Goal: Contribute content: Contribute content

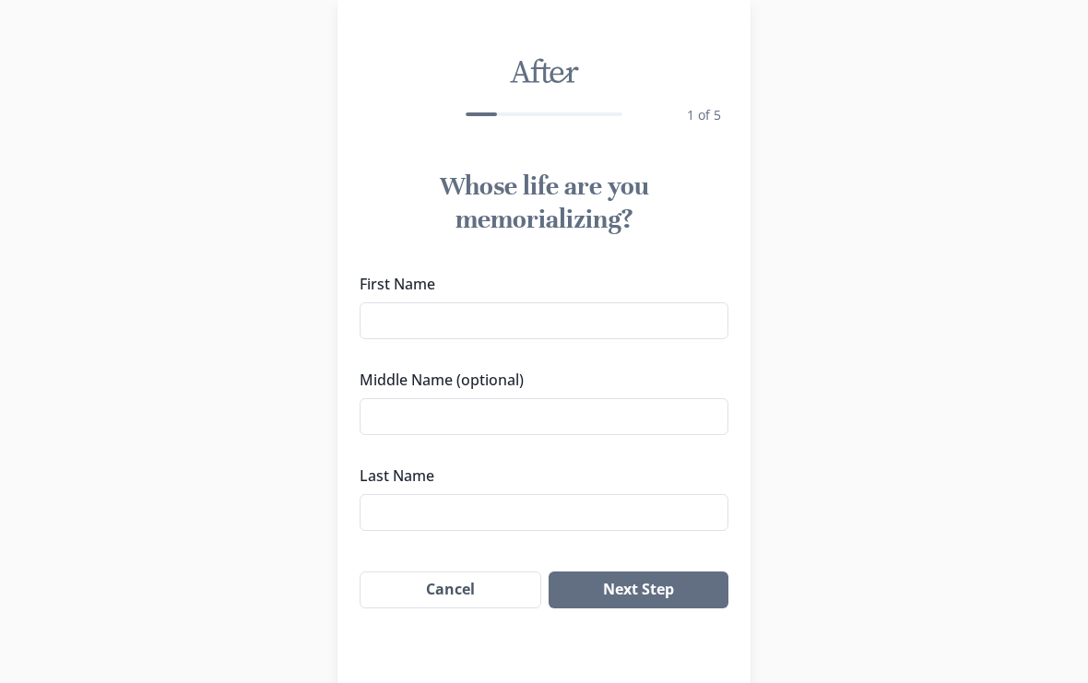
scroll to position [51, 0]
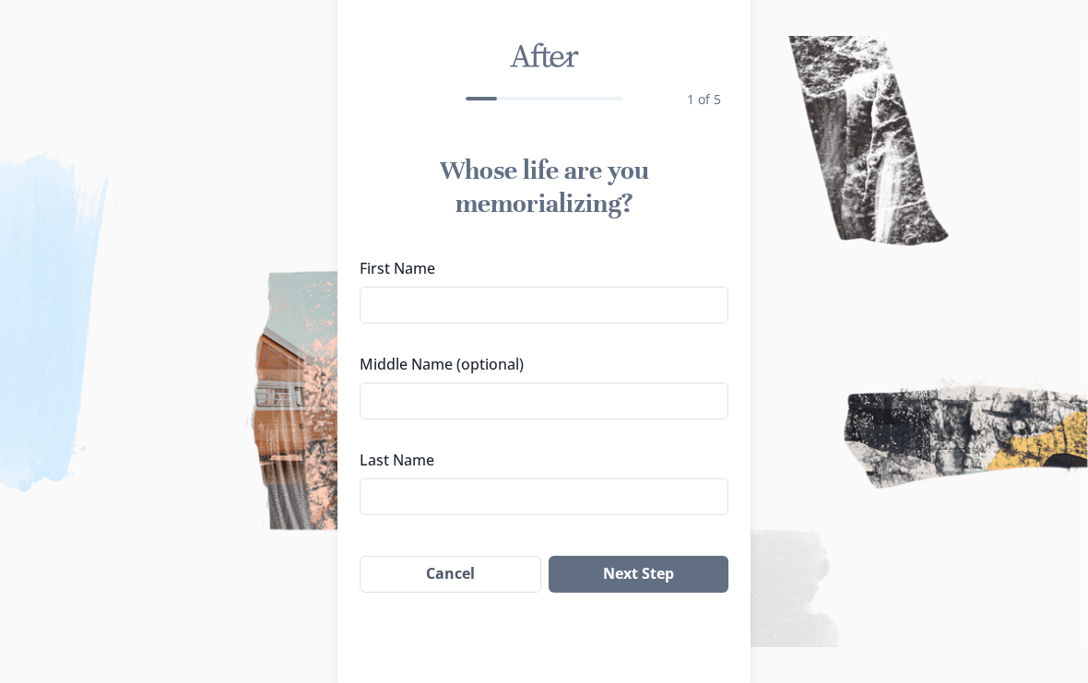
click at [662, 297] on input "First Name" at bounding box center [543, 305] width 369 height 37
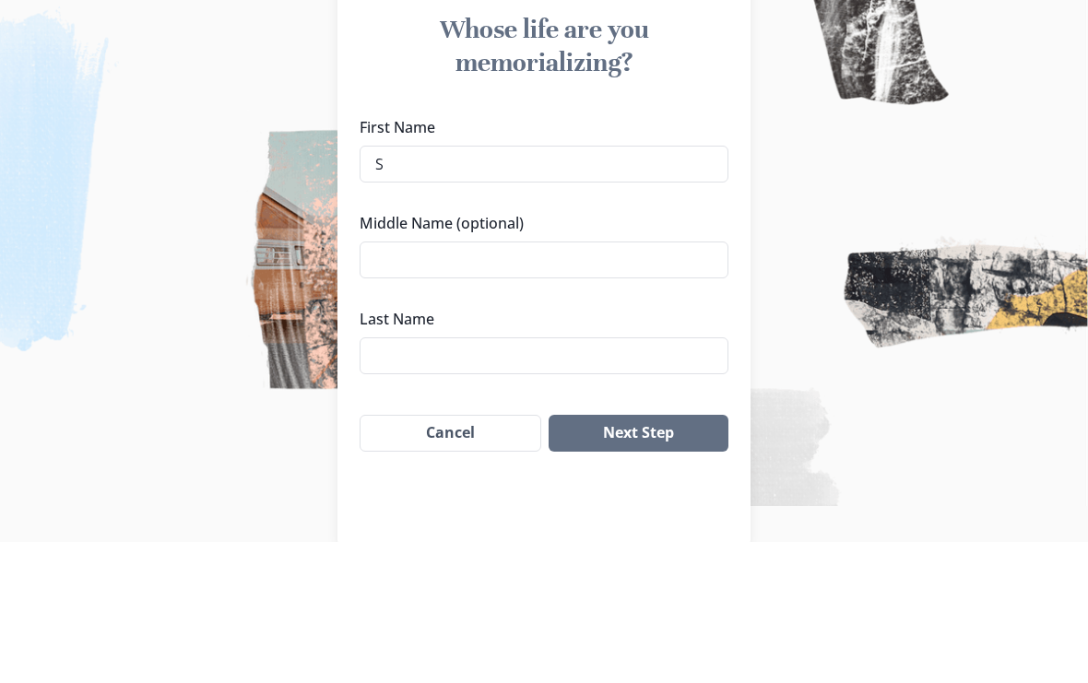
click at [591, 383] on input "Middle Name (optional)" at bounding box center [543, 401] width 369 height 37
click at [620, 287] on input "S" at bounding box center [543, 305] width 369 height 37
type input "[PERSON_NAME]"
click at [608, 383] on input "Middle Name (optional)" at bounding box center [543, 401] width 369 height 37
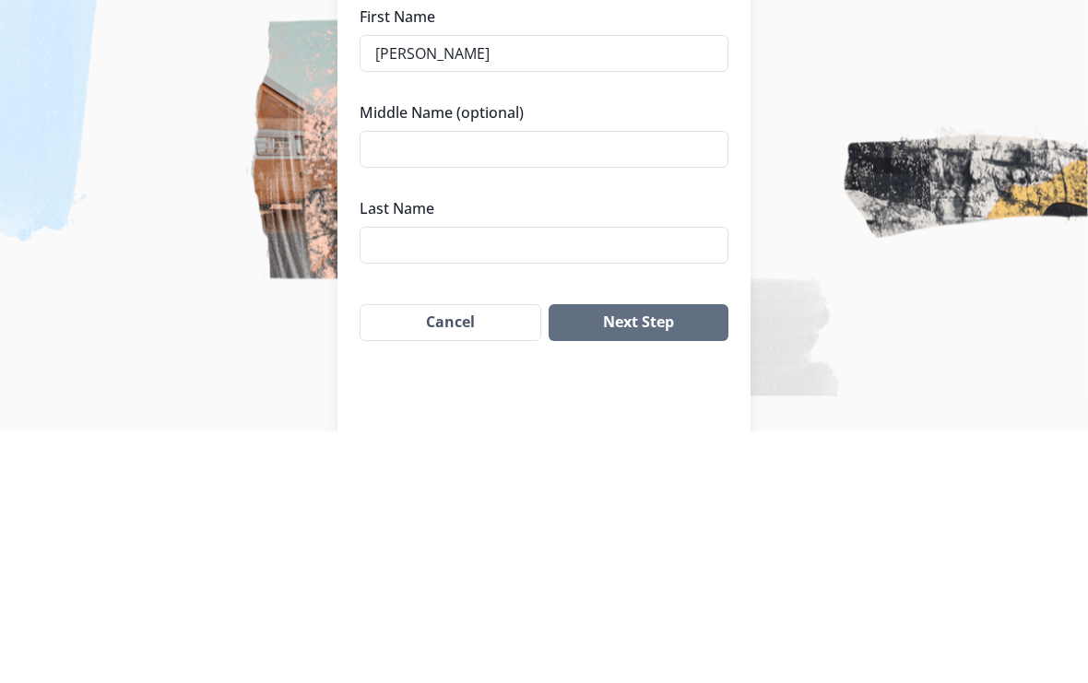
click at [596, 478] on input "Last Name" at bounding box center [543, 496] width 369 height 37
type input "[PERSON_NAME]"
click at [639, 383] on input "Middle Name (optional)" at bounding box center [543, 401] width 369 height 37
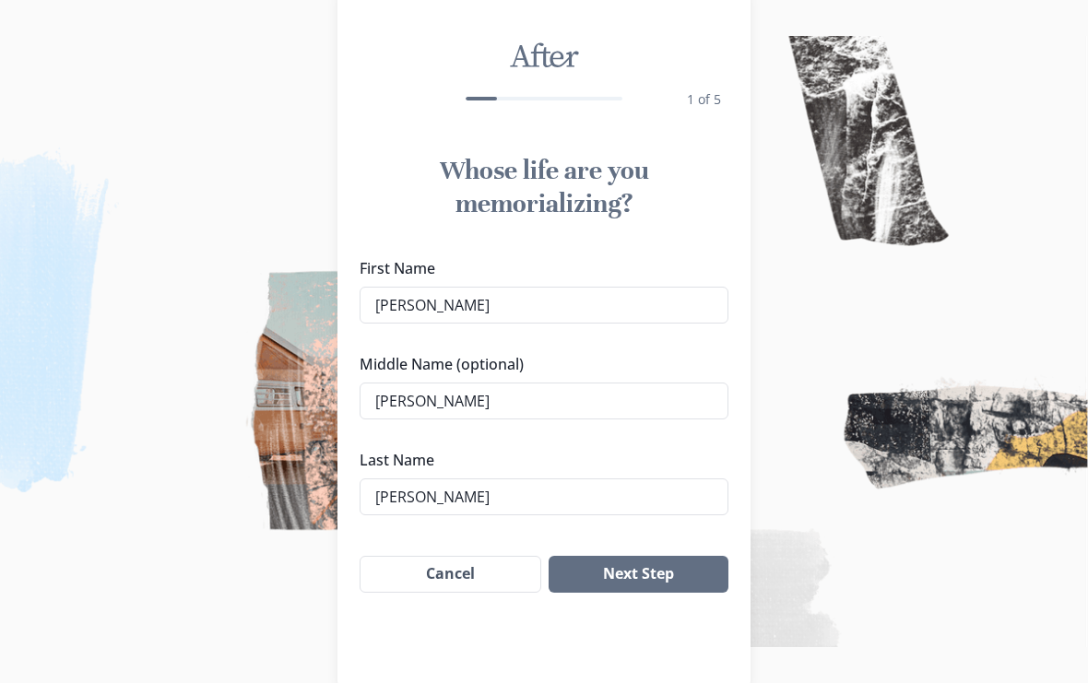
click at [621, 404] on input "[PERSON_NAME]" at bounding box center [543, 401] width 369 height 37
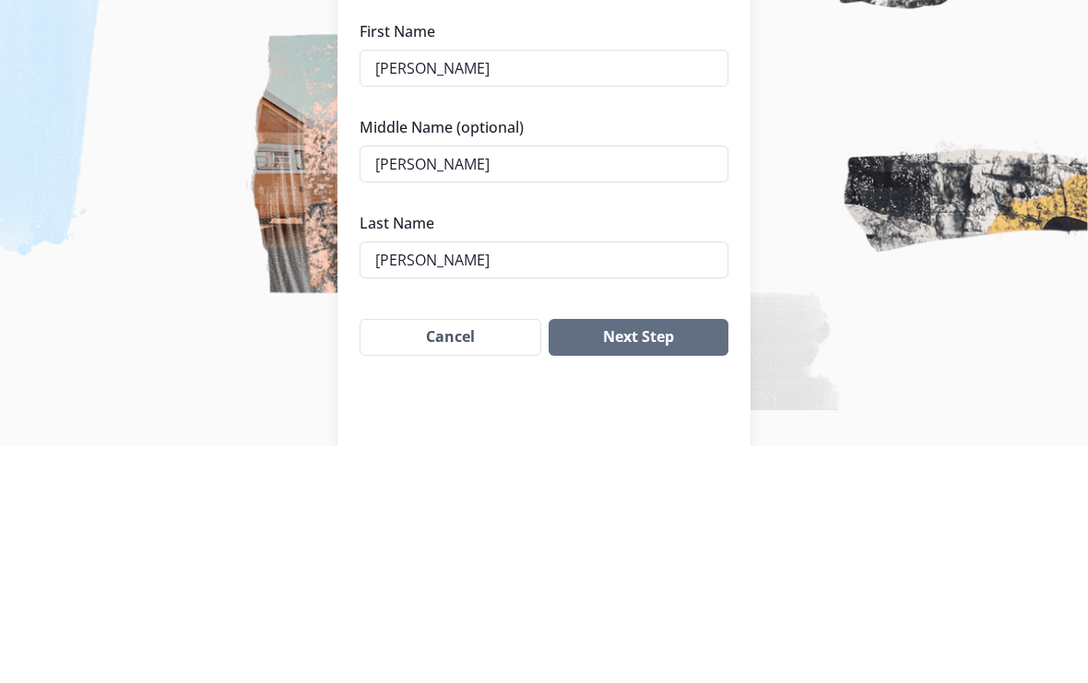
click at [505, 383] on input "[PERSON_NAME]" at bounding box center [543, 401] width 369 height 37
click at [511, 383] on input "[PERSON_NAME]" at bounding box center [543, 401] width 369 height 37
click at [515, 383] on input "[PERSON_NAME]" at bounding box center [543, 401] width 369 height 37
type input "[PERSON_NAME]"
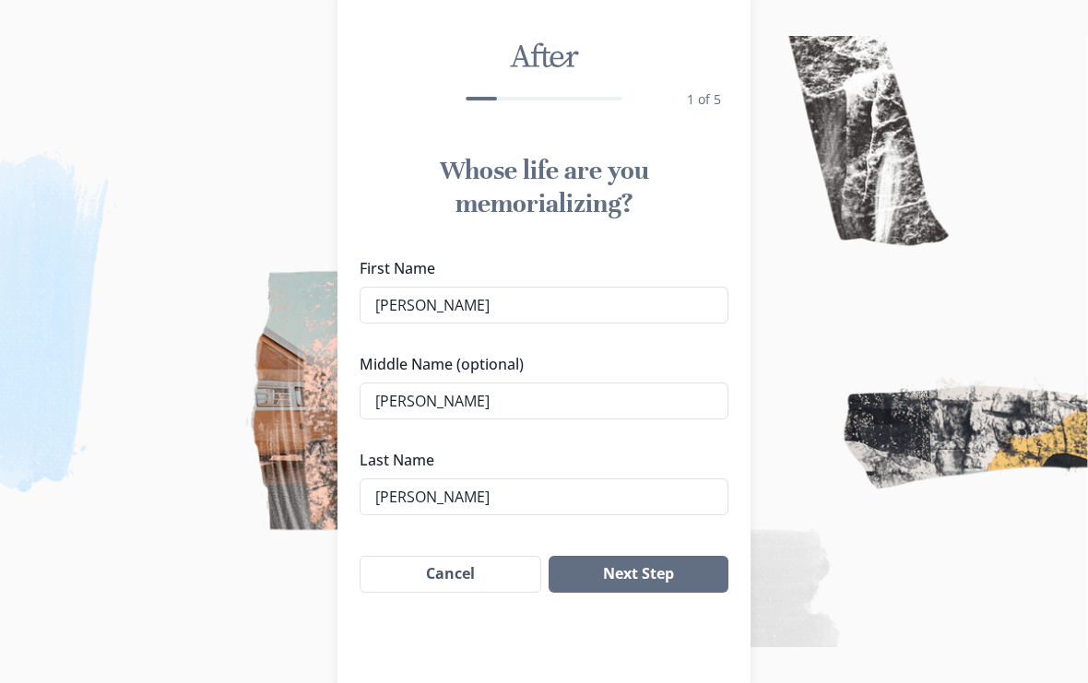
click at [656, 584] on button "Next Step" at bounding box center [638, 574] width 180 height 37
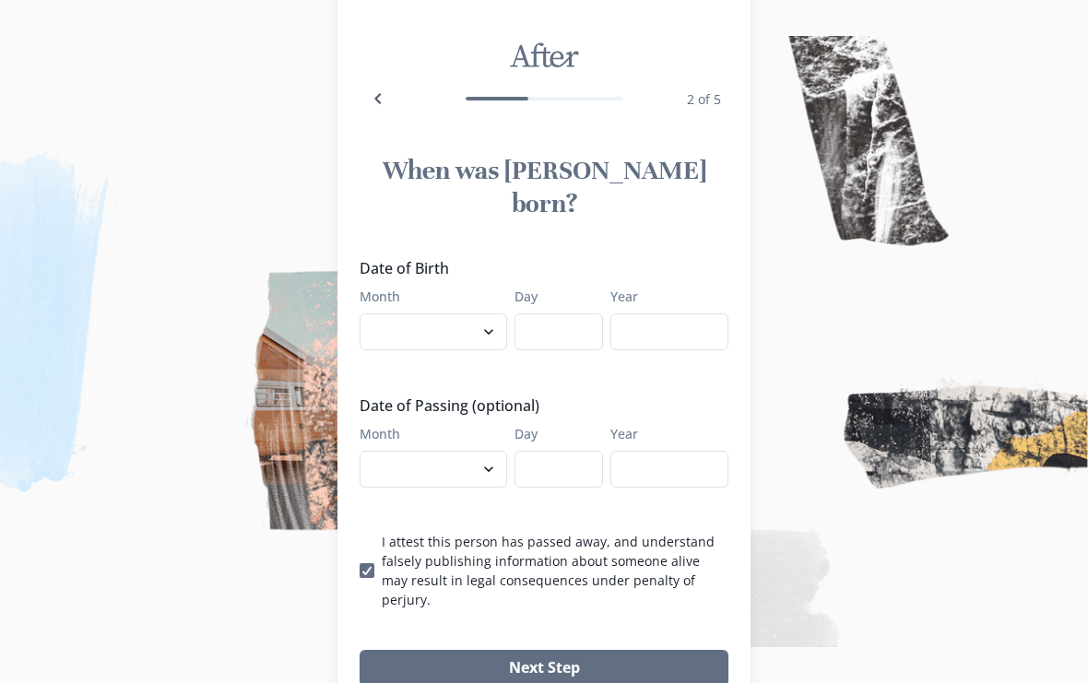
click at [459, 313] on select "January February March April May June July August September October November De…" at bounding box center [432, 331] width 147 height 37
select select "9"
click at [563, 313] on input "Day" at bounding box center [558, 331] width 88 height 37
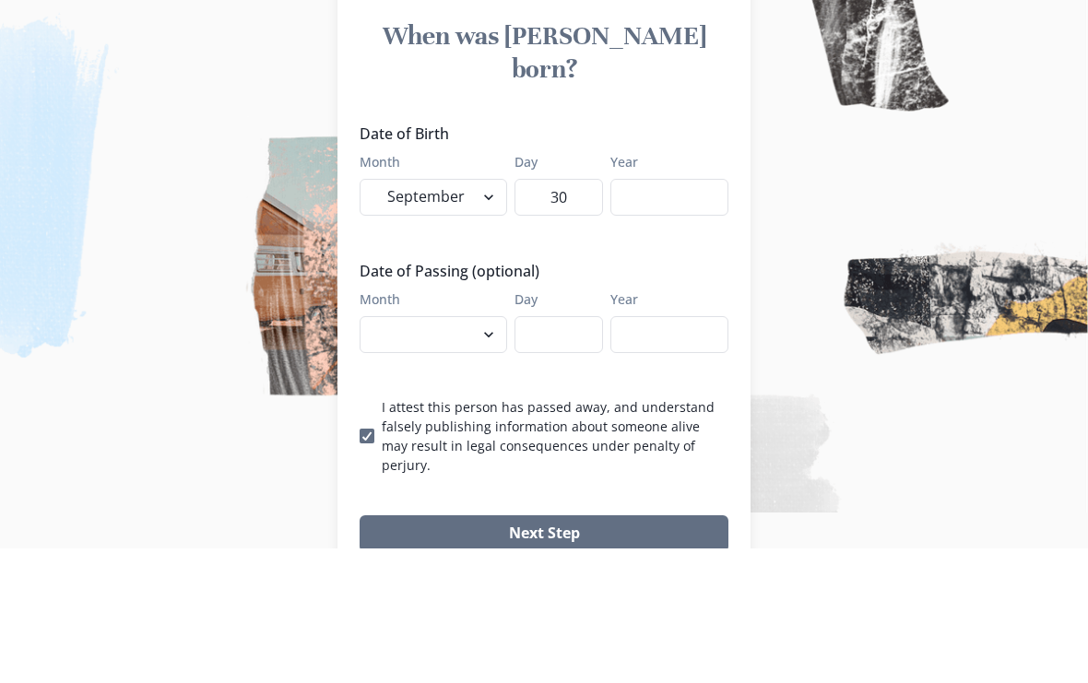
type input "30"
click at [672, 313] on input "Year" at bounding box center [669, 331] width 118 height 37
type input "1"
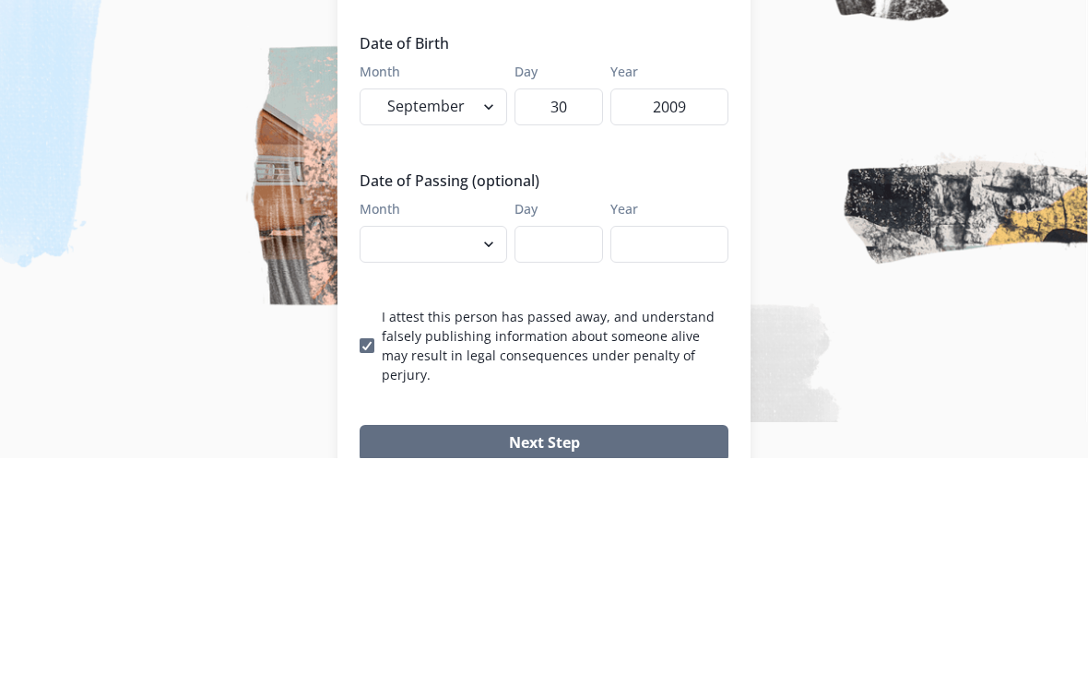
type input "2009"
click at [472, 451] on select "January February March April May June July August September October November De…" at bounding box center [432, 469] width 147 height 37
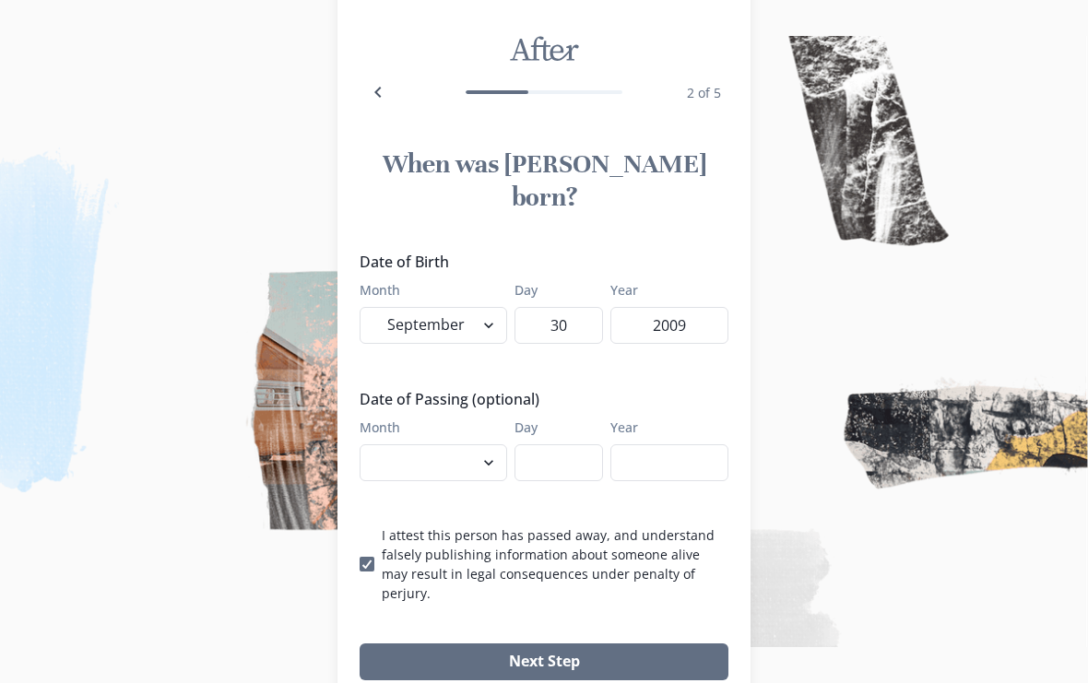
click at [468, 444] on select "January February March April May June July August September October November De…" at bounding box center [432, 462] width 147 height 37
click at [480, 444] on select "January February March April May June July August September October November De…" at bounding box center [432, 462] width 147 height 37
select select "8"
click at [566, 444] on input "Day" at bounding box center [558, 462] width 88 height 37
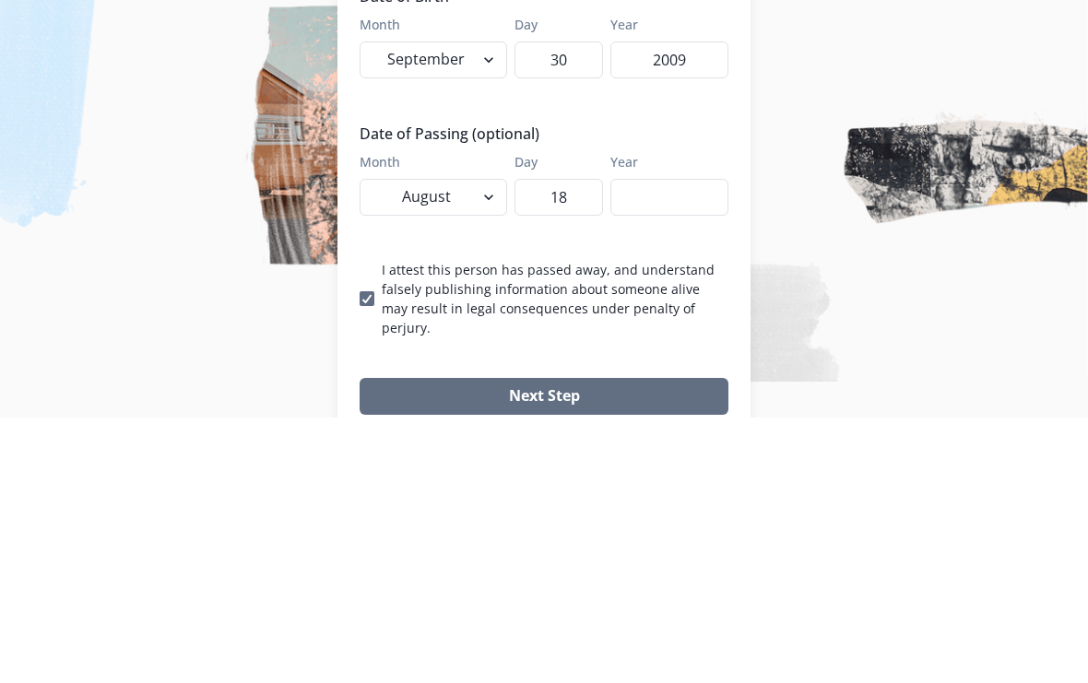
type input "18"
click at [671, 444] on input "Year" at bounding box center [669, 462] width 118 height 37
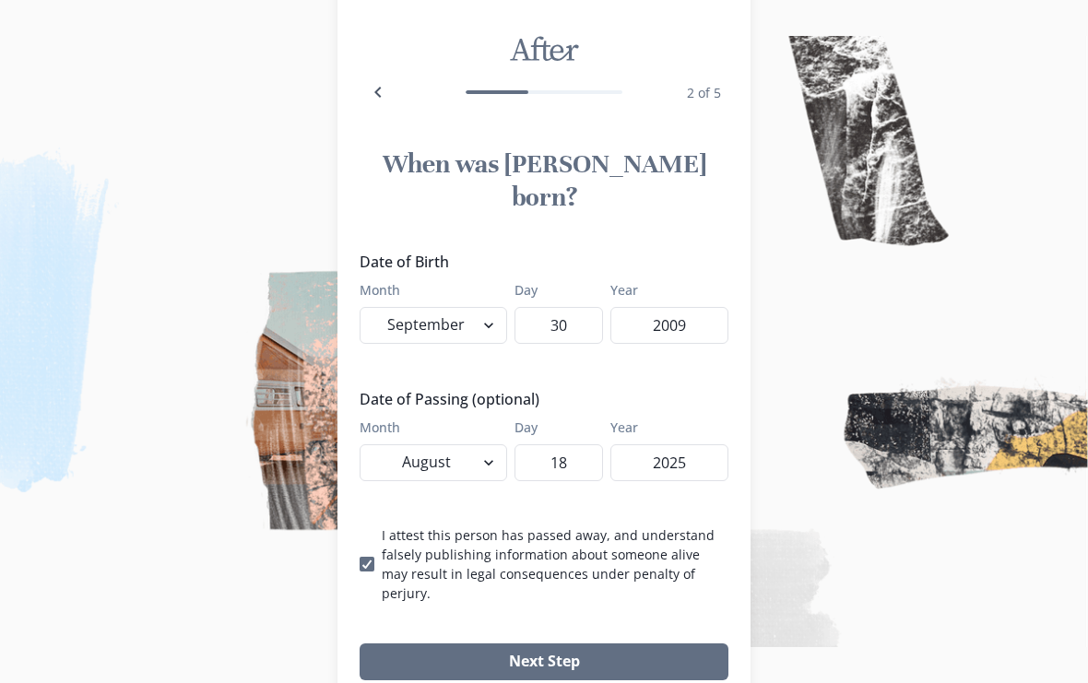
type input "2025"
click at [638, 643] on button "Next Step" at bounding box center [543, 661] width 369 height 37
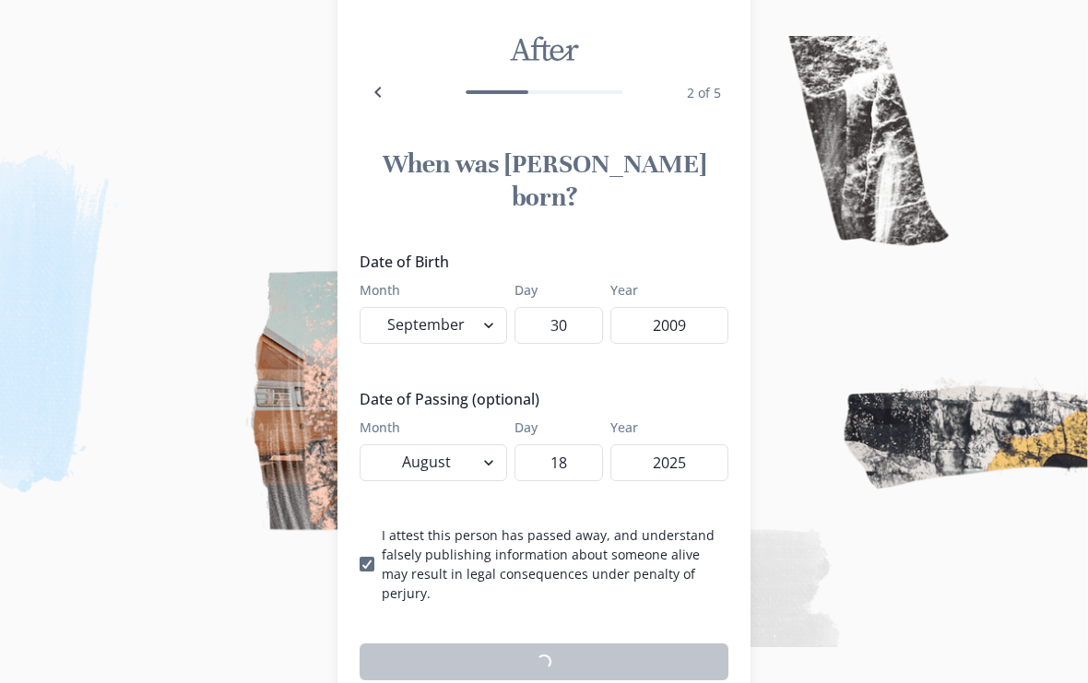
scroll to position [51, 0]
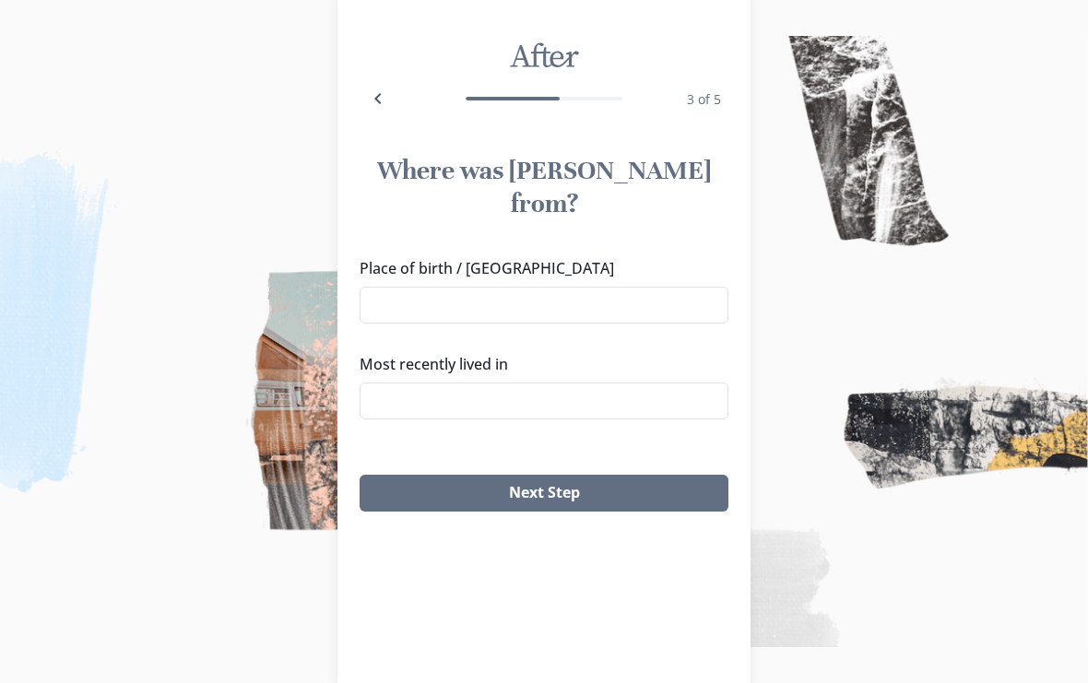
click at [630, 287] on input "Place of birth / [GEOGRAPHIC_DATA]" at bounding box center [543, 305] width 369 height 37
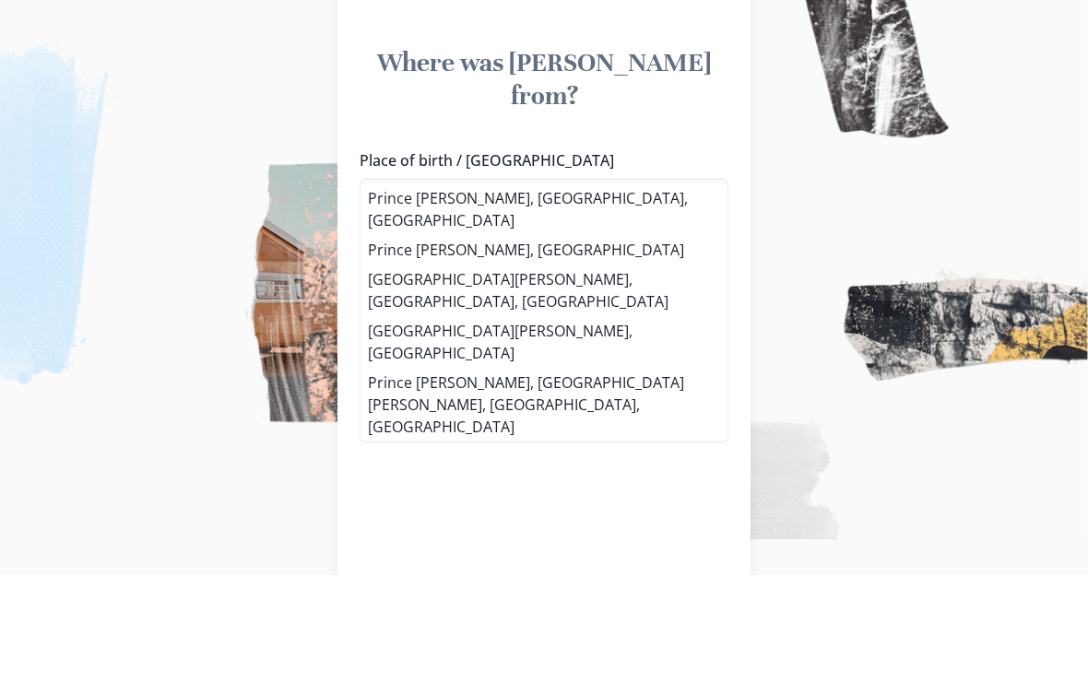
click at [543, 291] on li "Prince [PERSON_NAME], [GEOGRAPHIC_DATA], [GEOGRAPHIC_DATA]" at bounding box center [543, 317] width 367 height 52
type input "Prince [PERSON_NAME], [GEOGRAPHIC_DATA], [GEOGRAPHIC_DATA]"
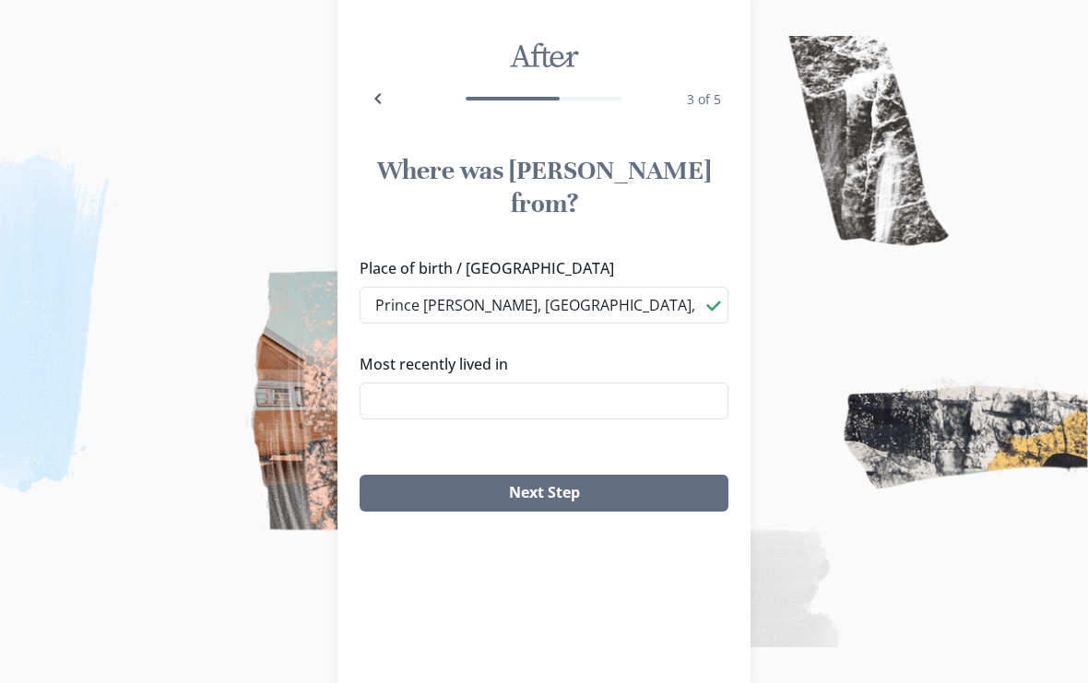
click at [593, 383] on input "Most recently lived in" at bounding box center [543, 401] width 369 height 37
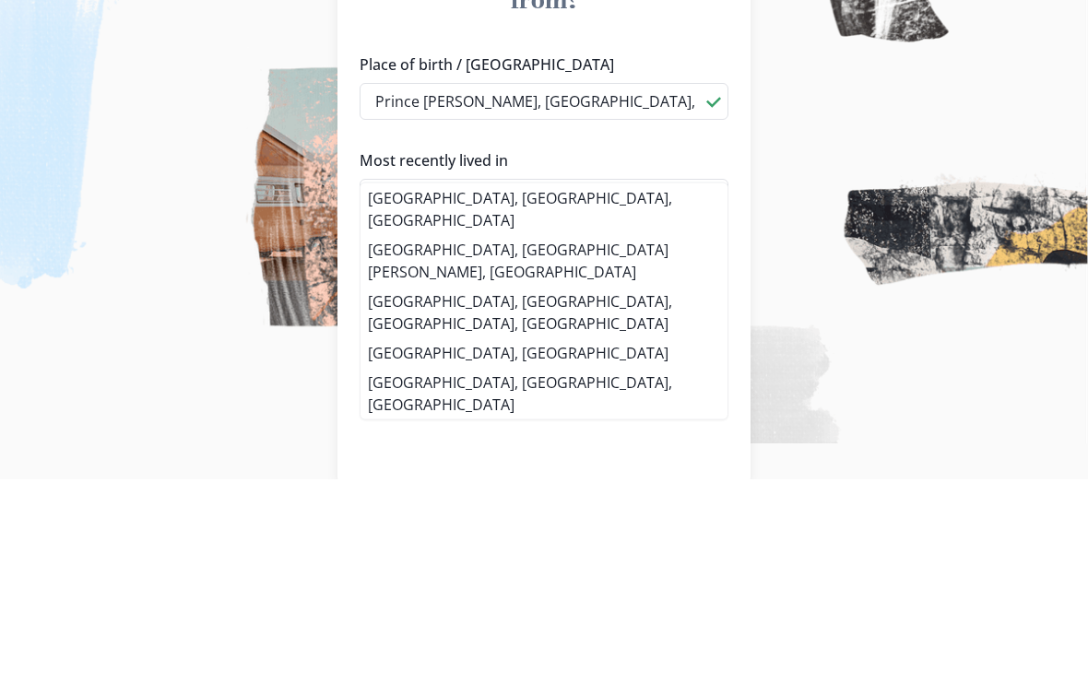
click at [522, 387] on li "[GEOGRAPHIC_DATA], [GEOGRAPHIC_DATA], [GEOGRAPHIC_DATA]" at bounding box center [543, 413] width 367 height 52
type input "[GEOGRAPHIC_DATA], [GEOGRAPHIC_DATA], [GEOGRAPHIC_DATA]"
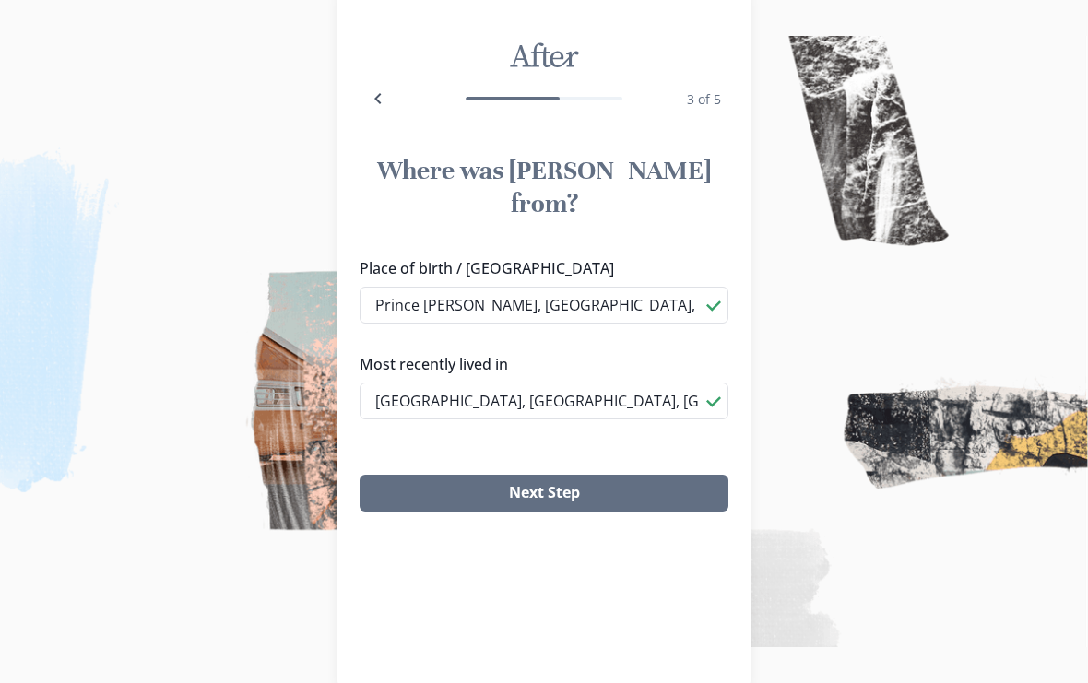
click at [587, 475] on button "Next Step" at bounding box center [543, 493] width 369 height 37
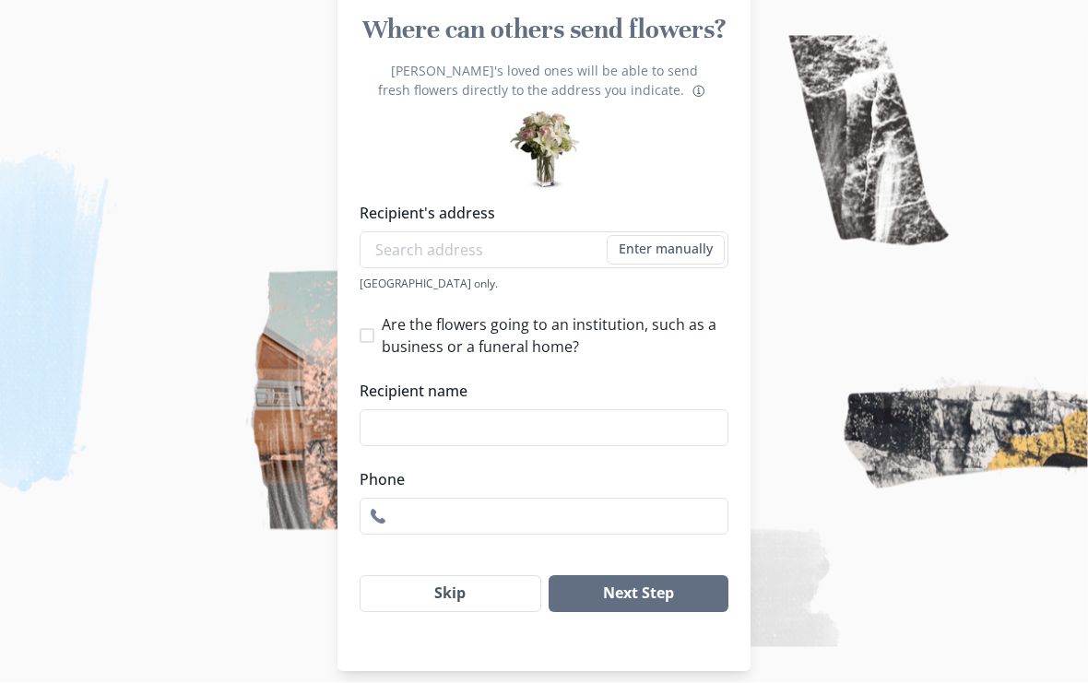
scroll to position [195, 0]
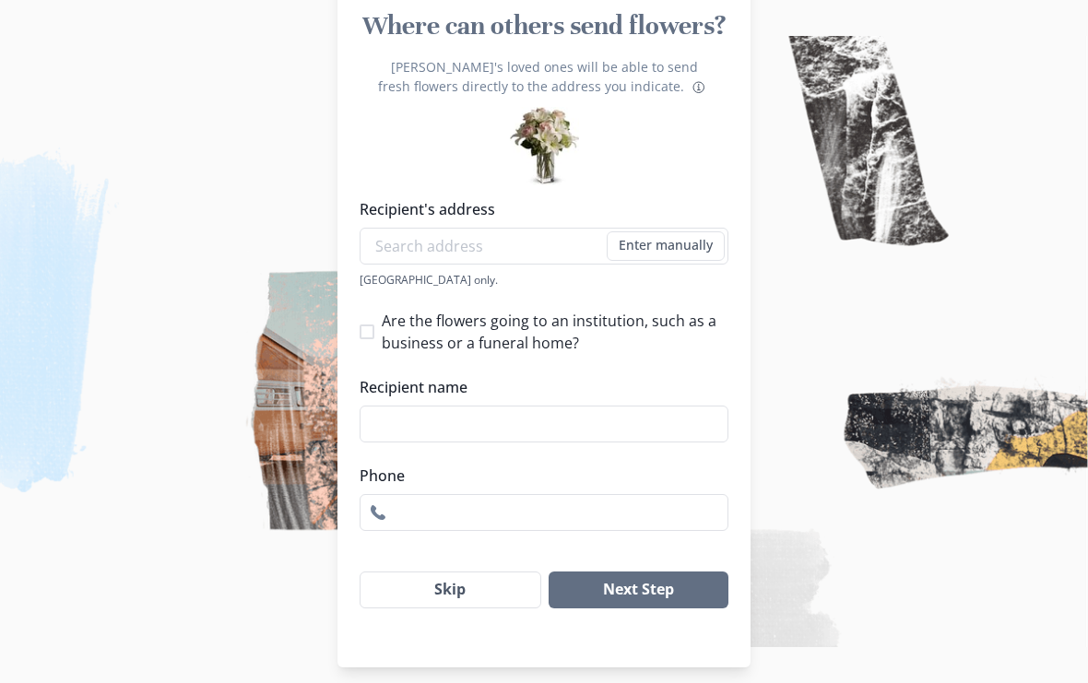
click at [532, 253] on input "Recipient's address" at bounding box center [543, 246] width 369 height 37
click at [491, 606] on button "Skip" at bounding box center [450, 589] width 182 height 37
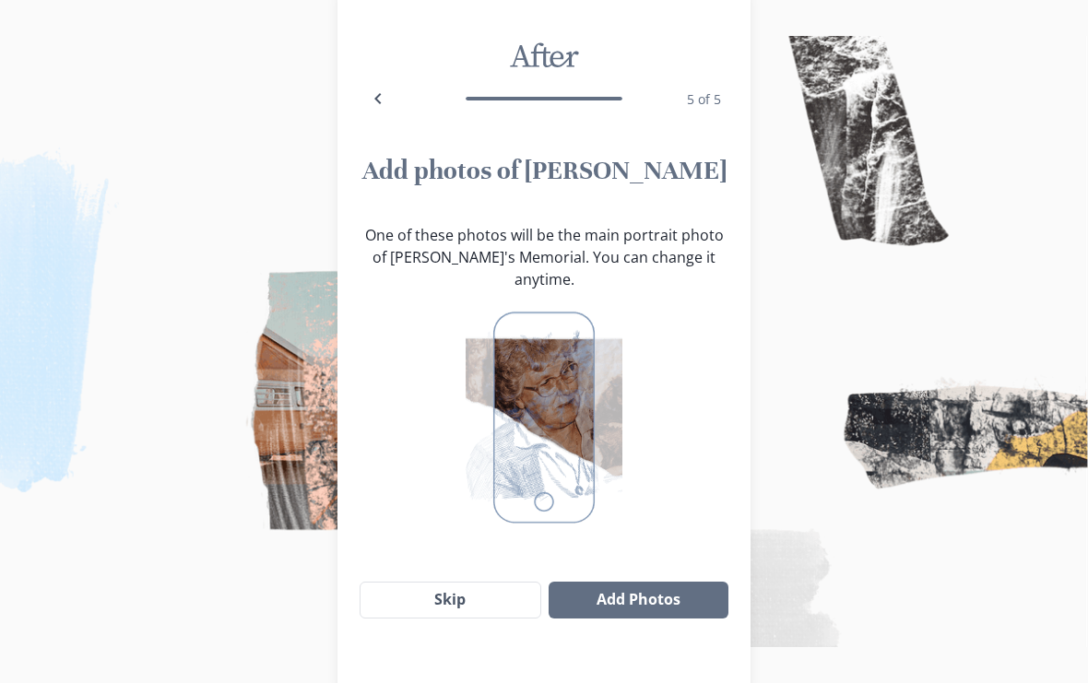
click at [663, 594] on button "Add Photos" at bounding box center [638, 600] width 180 height 37
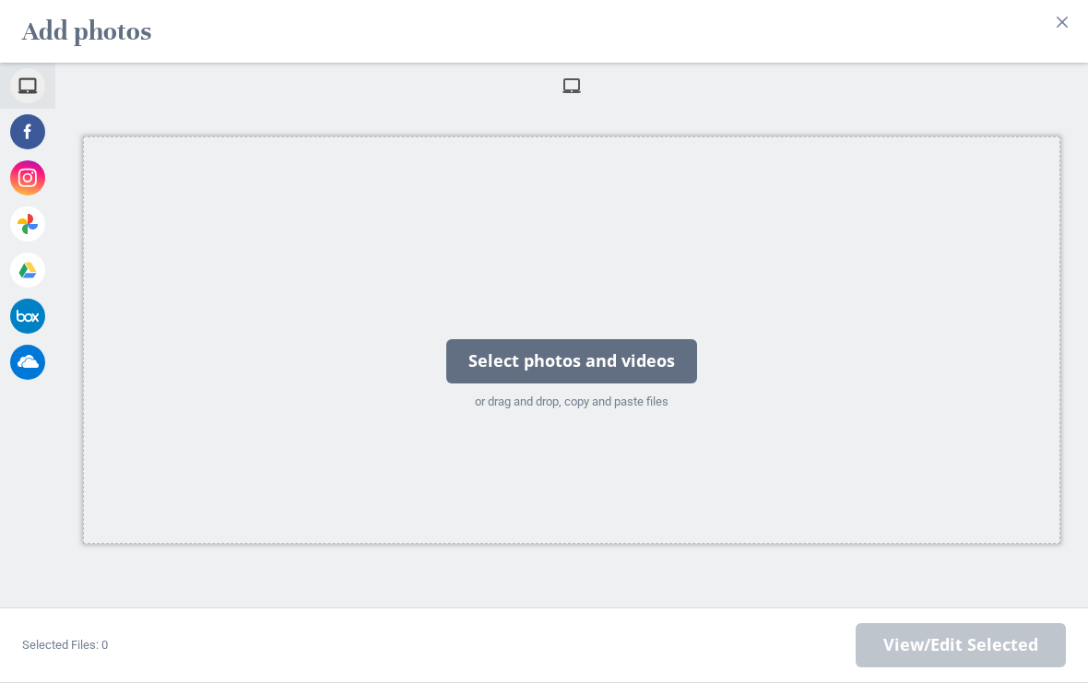
click at [641, 383] on div "Select photos and videos" at bounding box center [571, 361] width 251 height 44
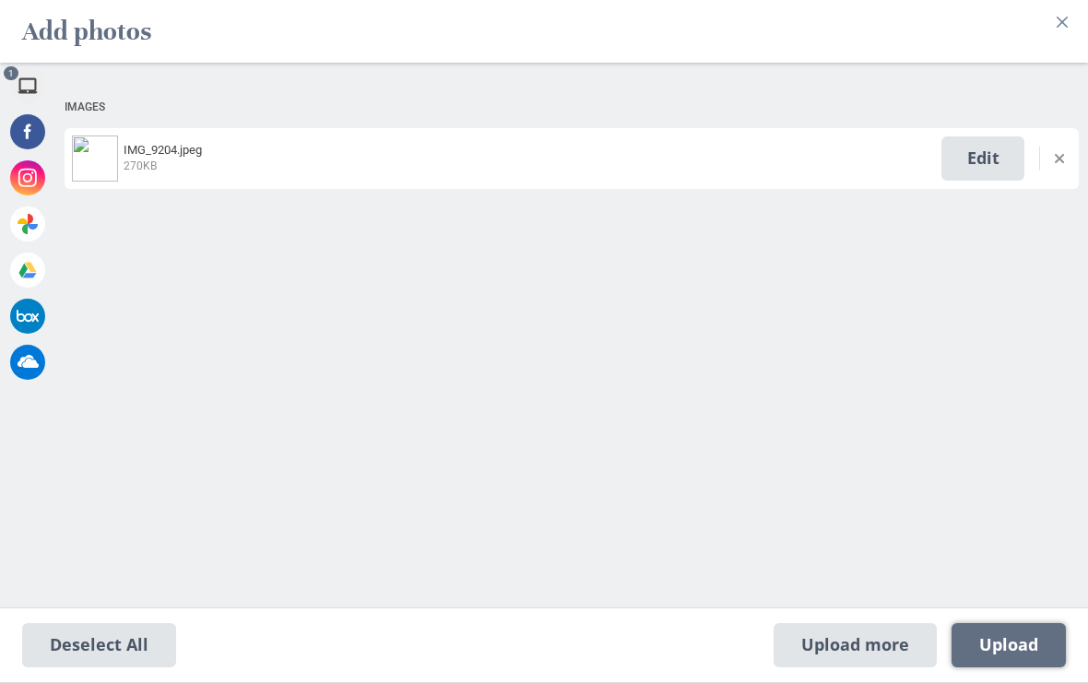
click at [1025, 655] on span "Upload 1" at bounding box center [1008, 645] width 59 height 20
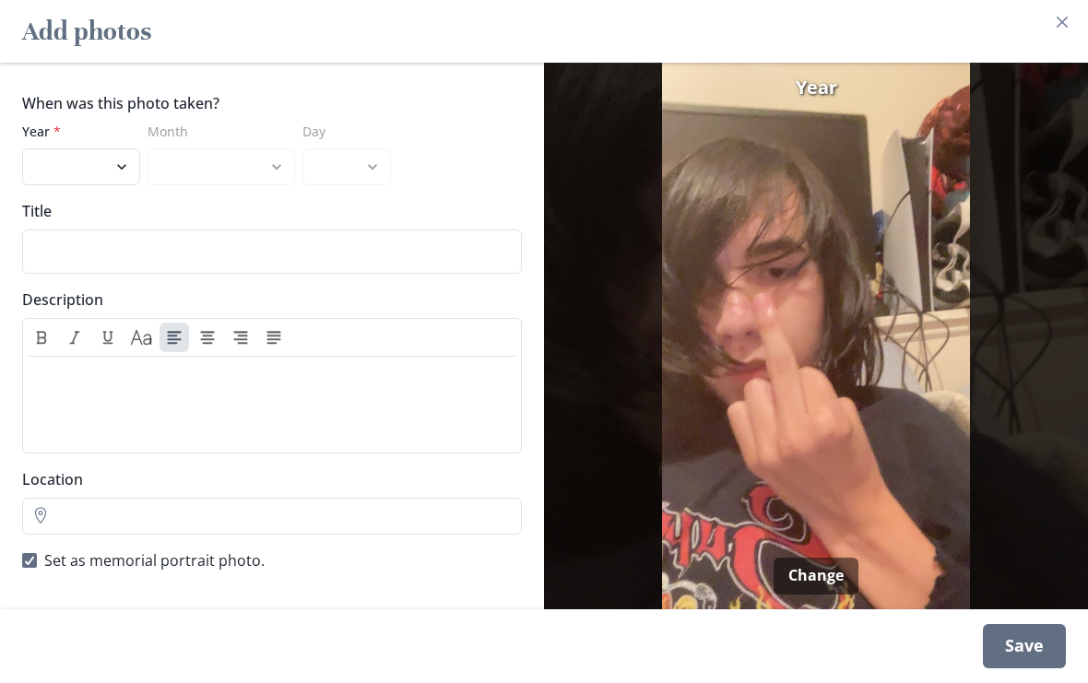
click at [68, 185] on select "2025 2024 2023 2022 2021 2020 2019 2018 2017 2016 2015 2014 2013 2012 2011 2010…" at bounding box center [81, 166] width 118 height 37
select select "2025"
click at [191, 185] on select "January February March April May June July August" at bounding box center [220, 166] width 147 height 37
select select "7"
click at [351, 185] on select "1 2 3 4 5 6 7 8 9 10 11 12 13 14 15 16 17 18 19 20 21 22 23 24 25 26 27 28 29 3…" at bounding box center [346, 166] width 88 height 37
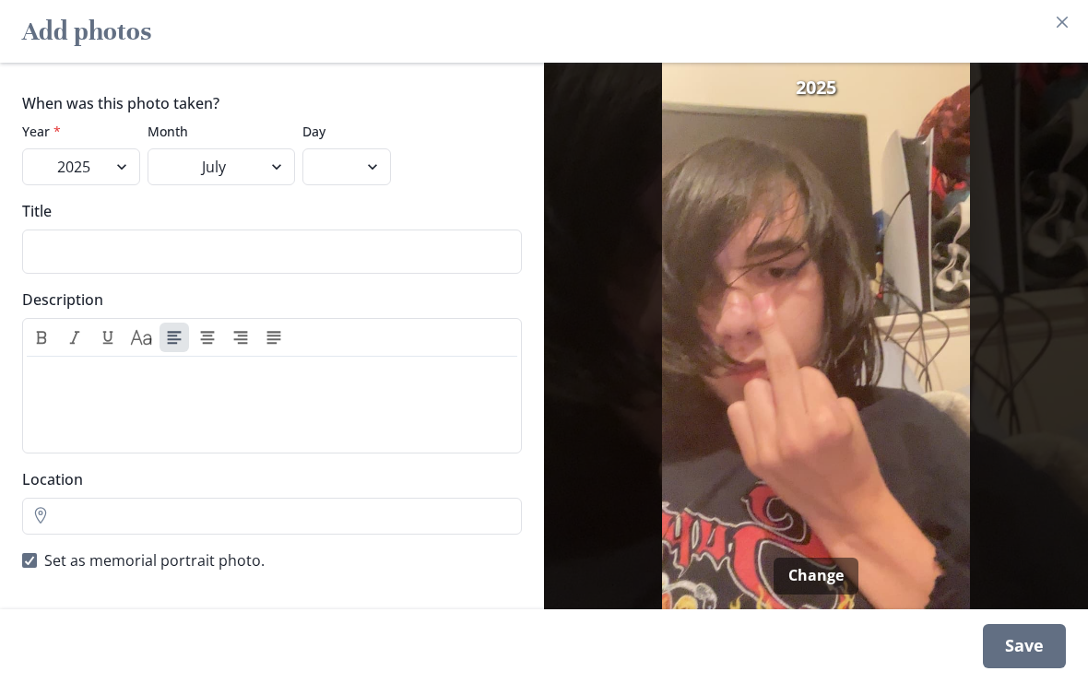
select select "20"
click at [42, 274] on input "Title" at bounding box center [272, 252] width 500 height 44
type input "In Loving Memory"
click at [1031, 668] on div "Save" at bounding box center [1024, 646] width 83 height 44
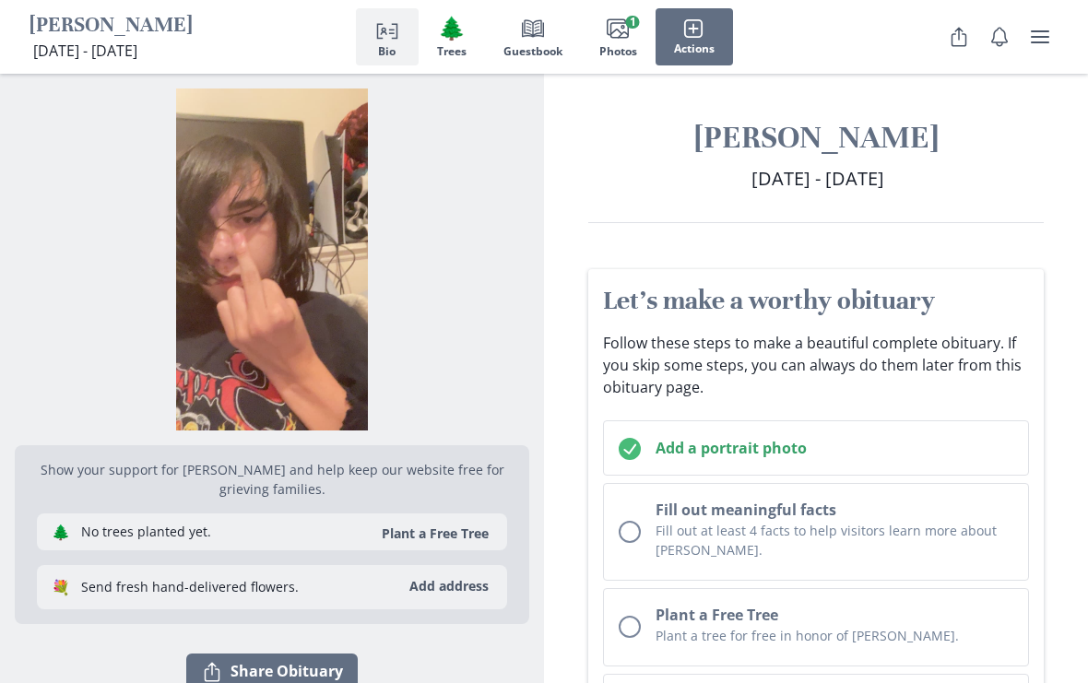
click at [616, 37] on rect "button" at bounding box center [620, 30] width 18 height 15
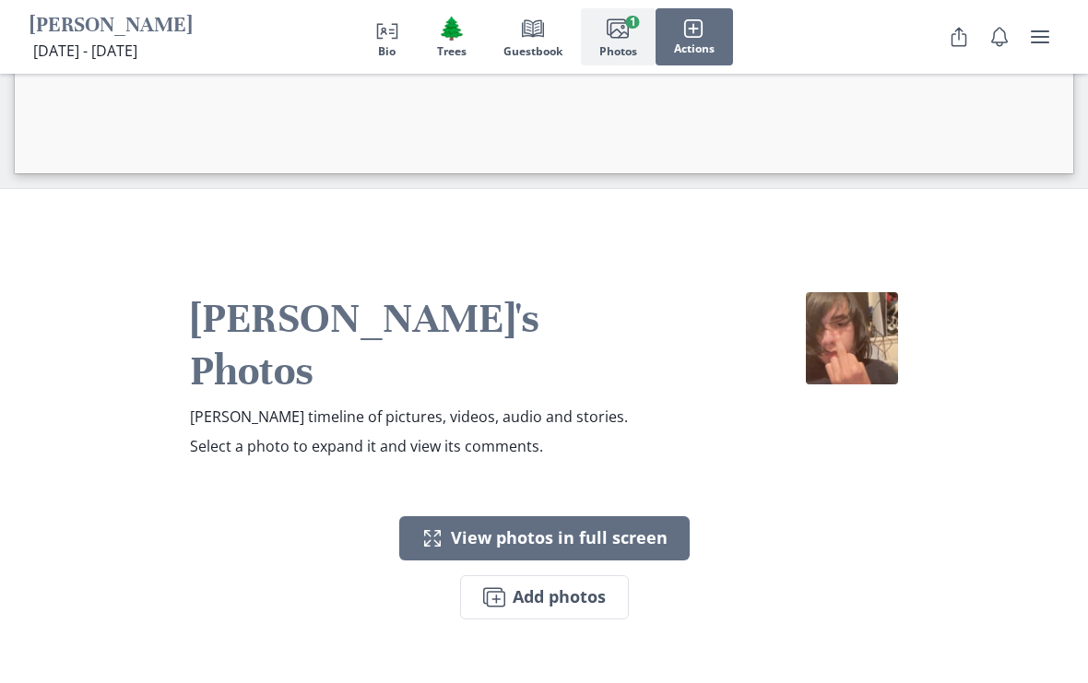
click at [395, 29] on polyline "button" at bounding box center [394, 31] width 6 height 14
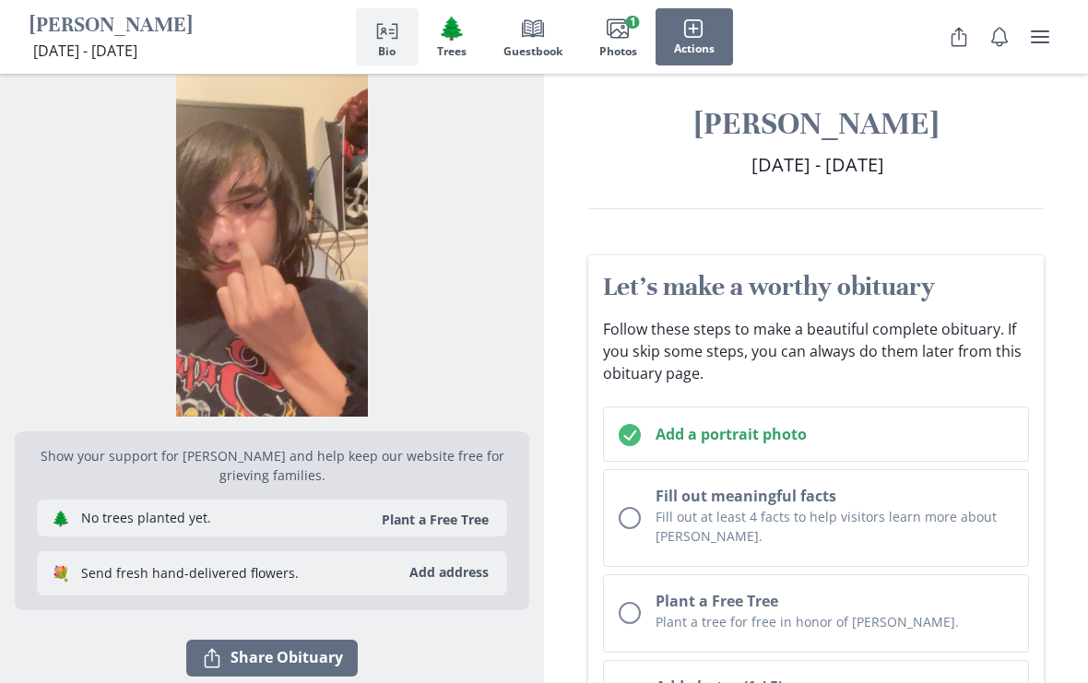
scroll to position [18, 0]
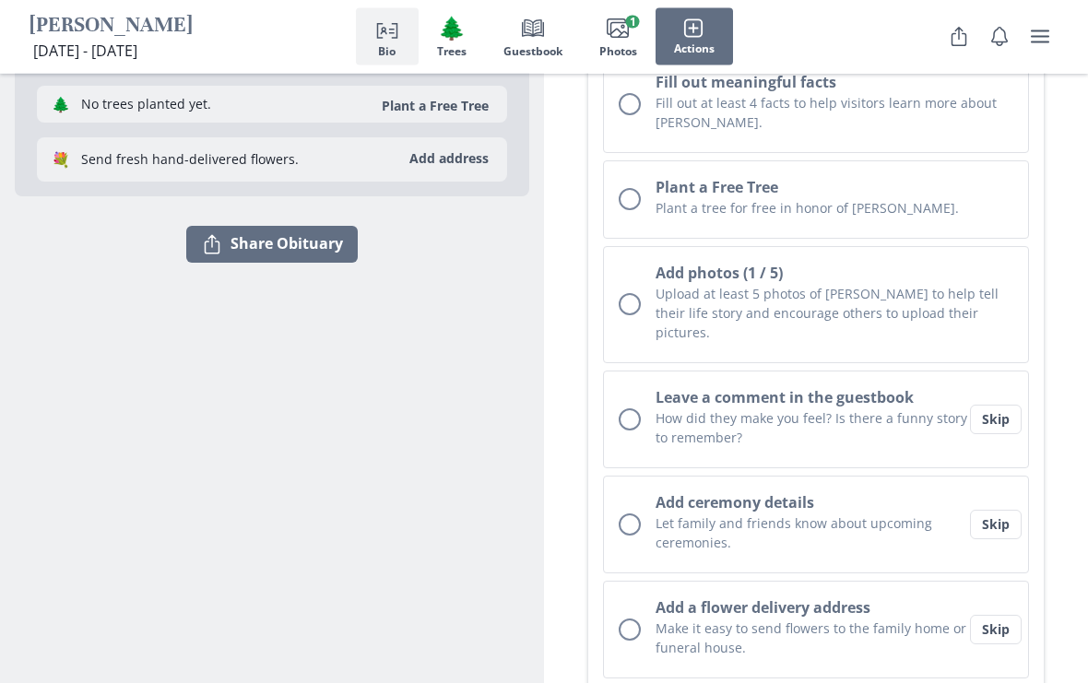
scroll to position [413, 0]
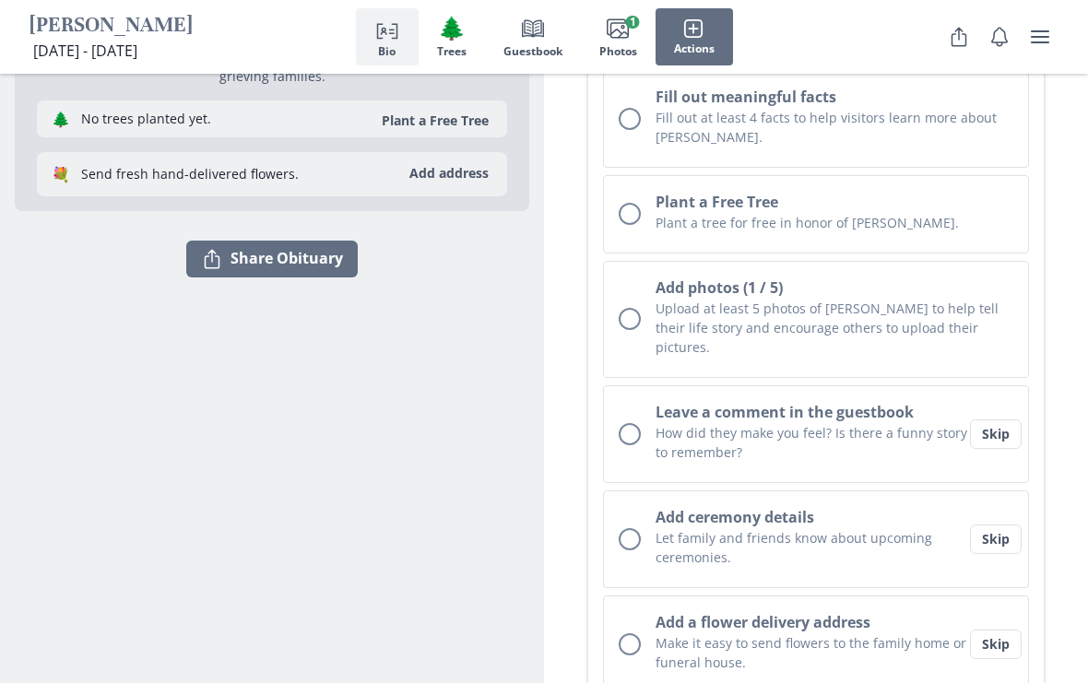
click at [239, 251] on button "Share Share Obituary" at bounding box center [271, 259] width 171 height 37
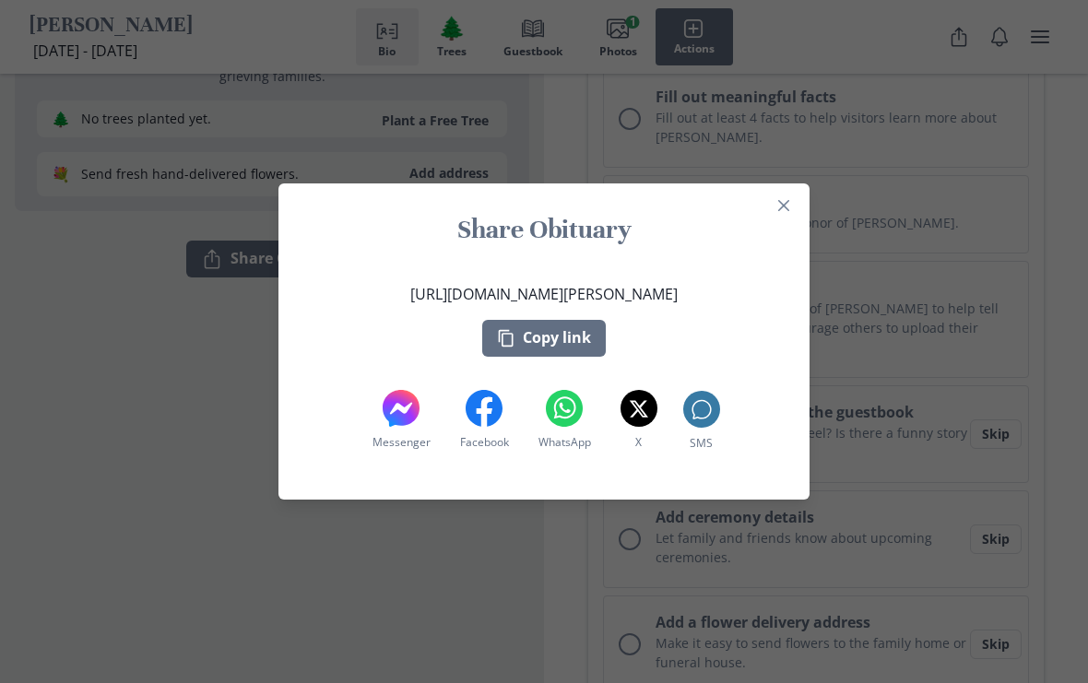
click at [771, 220] on button "Close" at bounding box center [783, 205] width 29 height 29
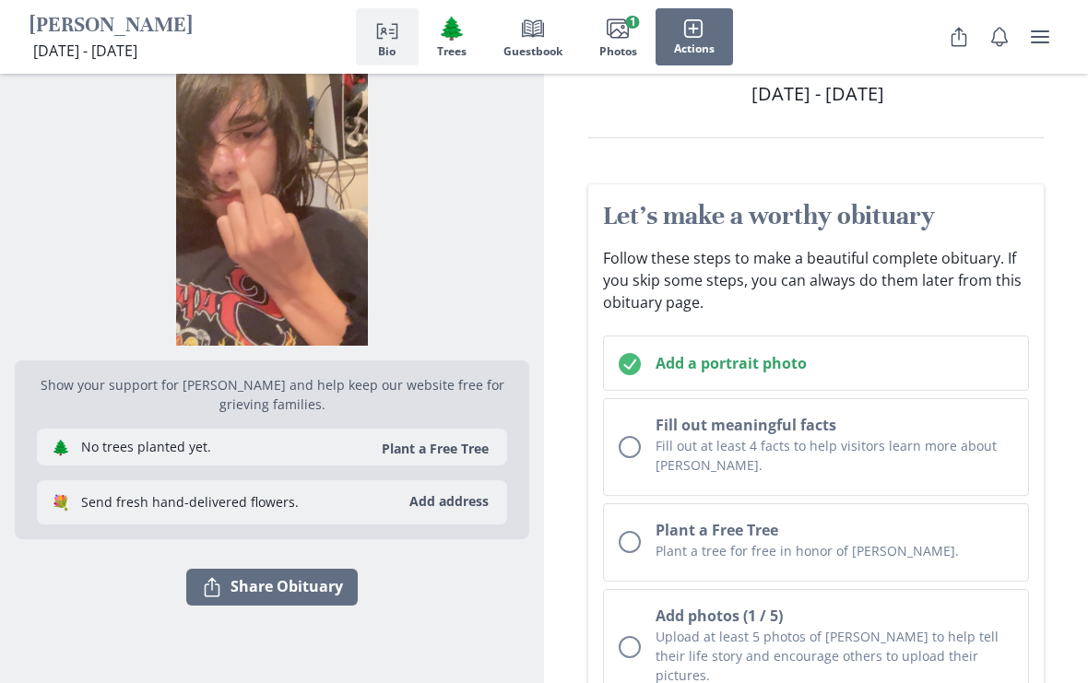
scroll to position [0, 0]
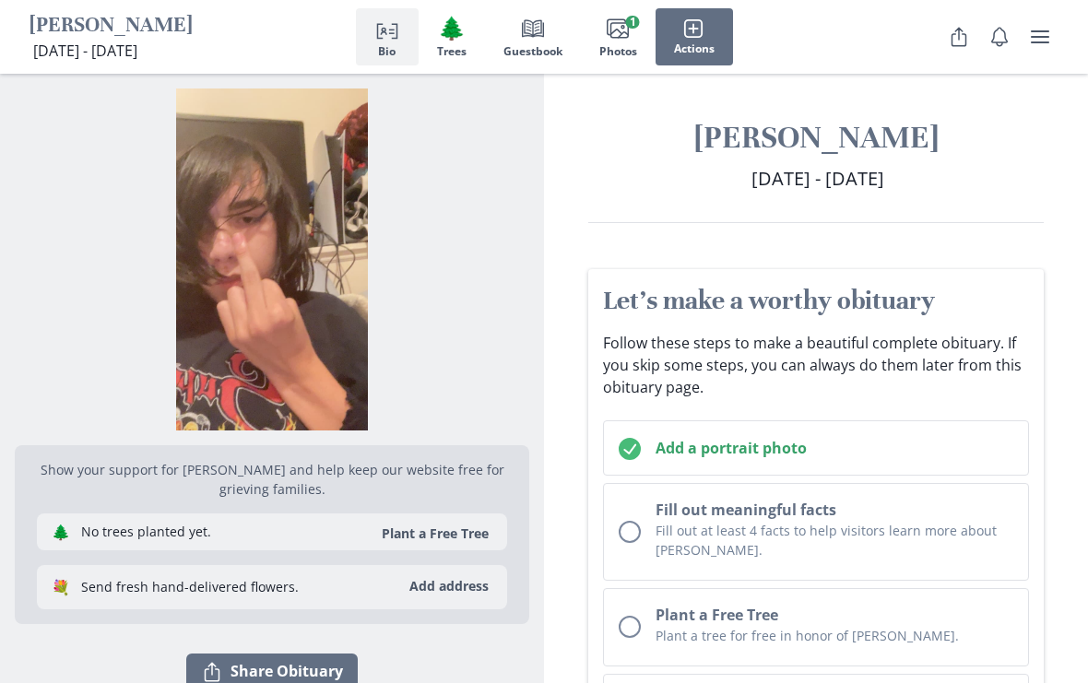
click at [626, 48] on span "Photos" at bounding box center [618, 51] width 38 height 13
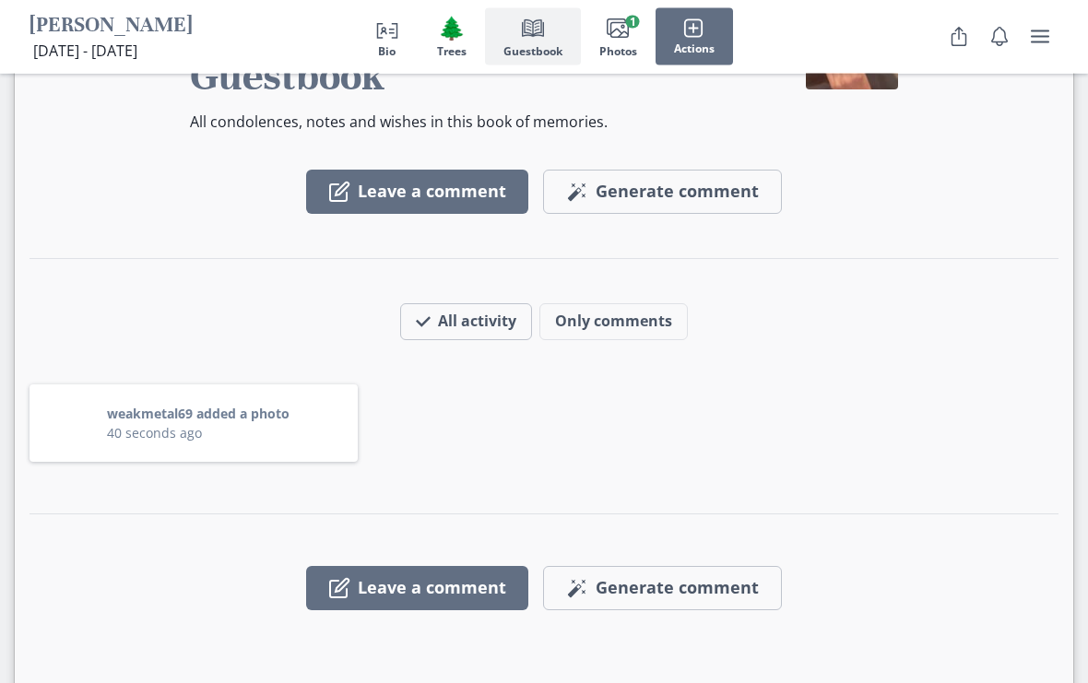
scroll to position [2987, 0]
